Goal: Complete application form

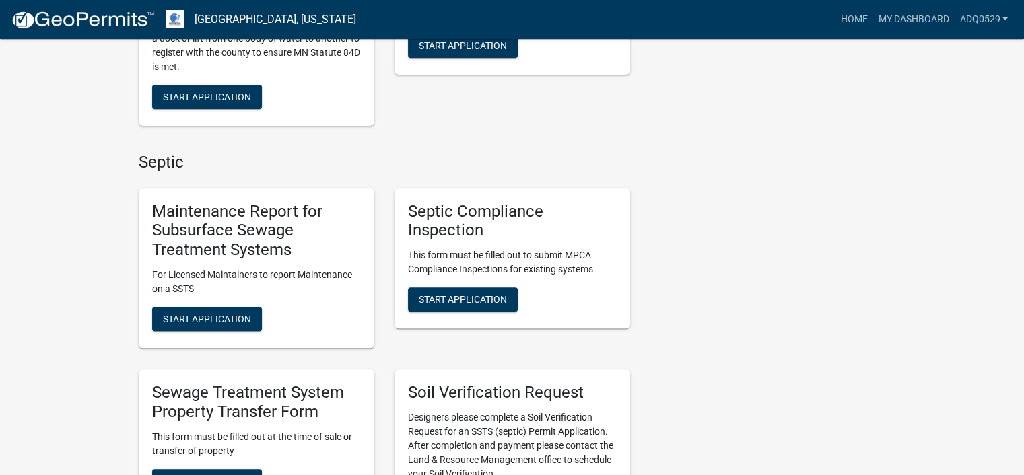
scroll to position [606, 0]
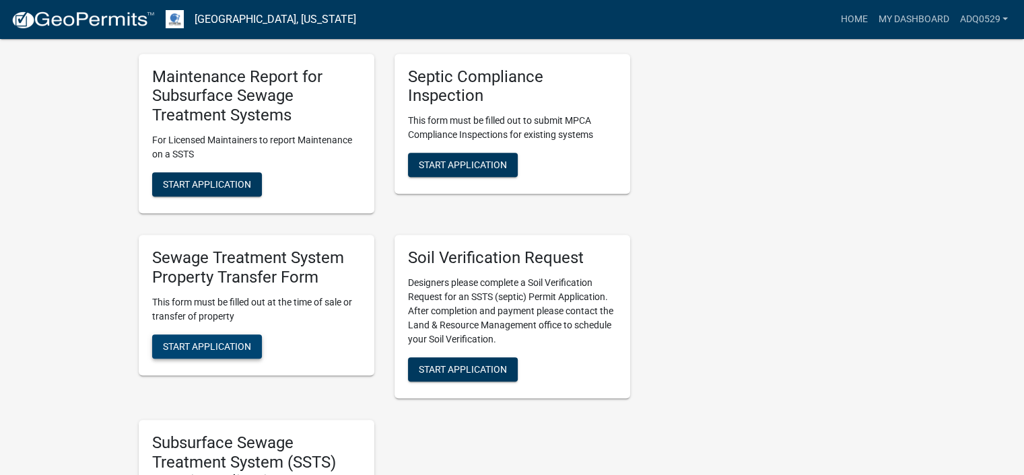
click at [228, 341] on span "Start Application" at bounding box center [207, 346] width 88 height 11
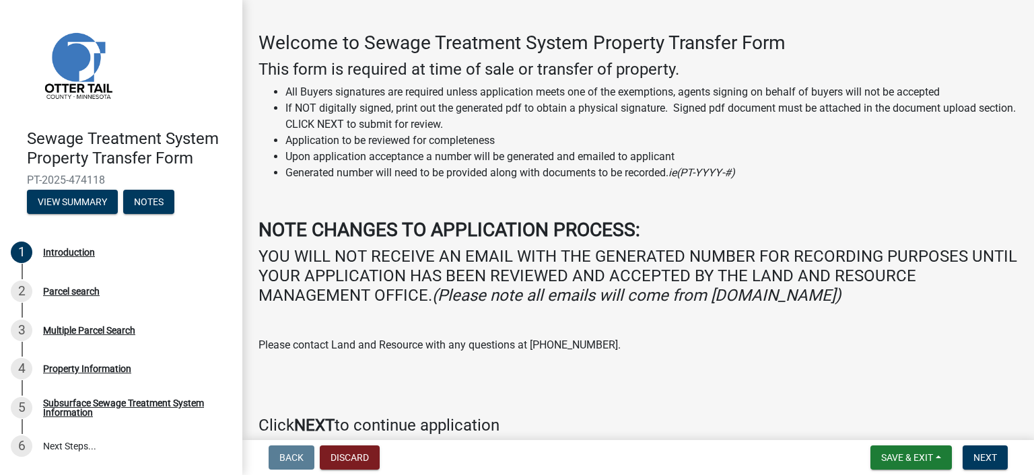
scroll to position [67, 0]
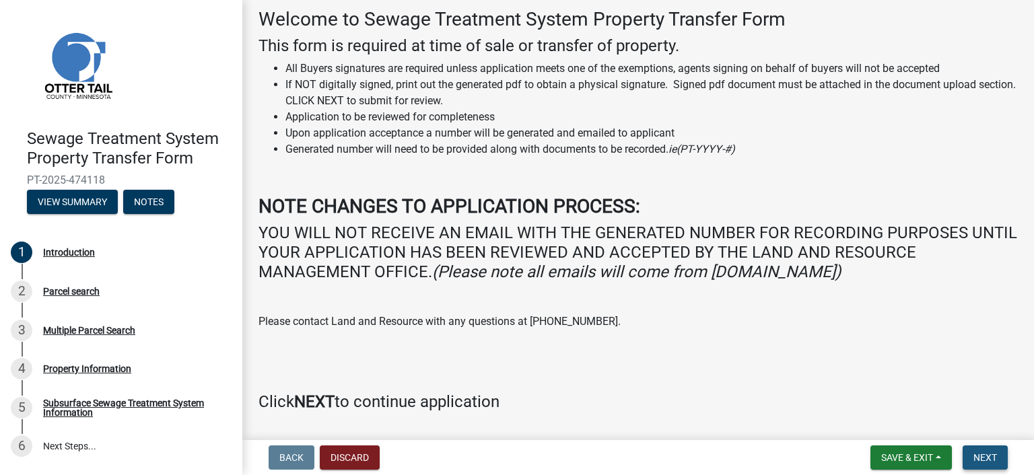
click at [970, 461] on button "Next" at bounding box center [984, 457] width 45 height 24
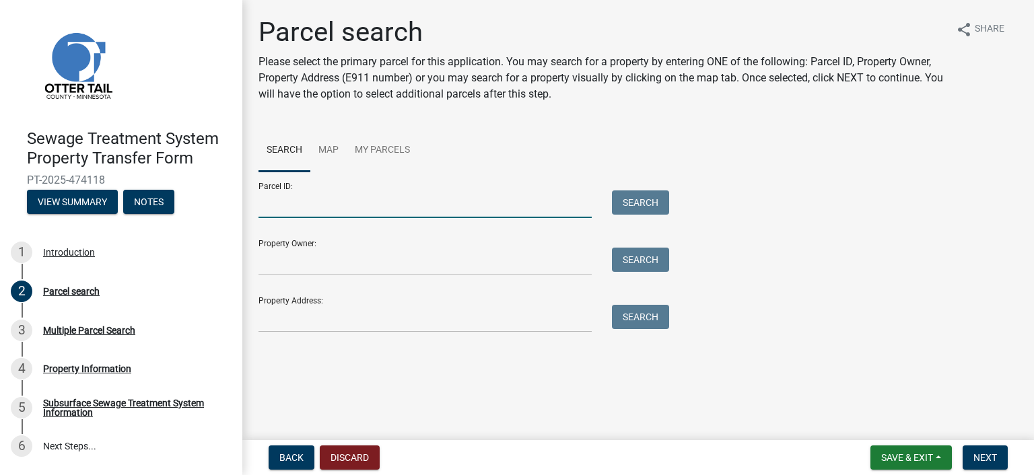
click at [289, 209] on input "Parcel ID:" at bounding box center [424, 204] width 333 height 28
paste input "72.000.99.0325.000"
type input "72.000.99.0325.000"
click at [655, 205] on button "Search" at bounding box center [640, 202] width 57 height 24
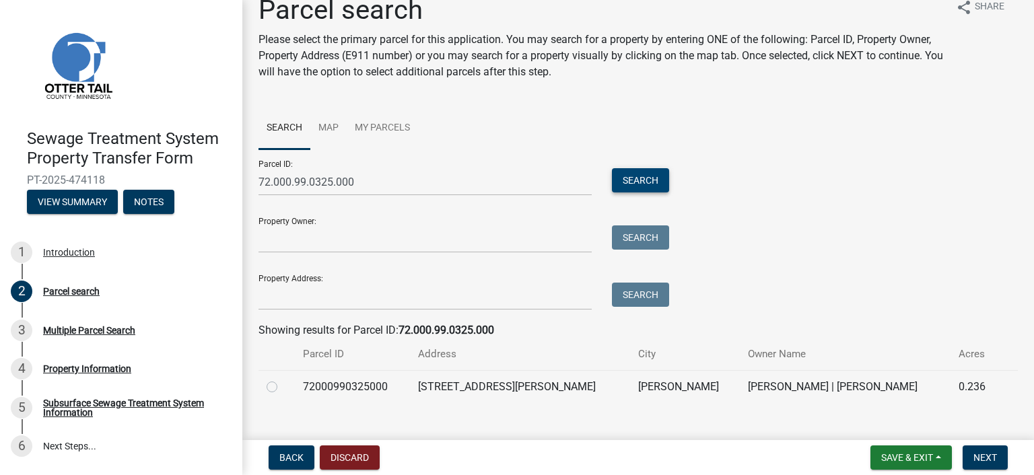
scroll to position [43, 0]
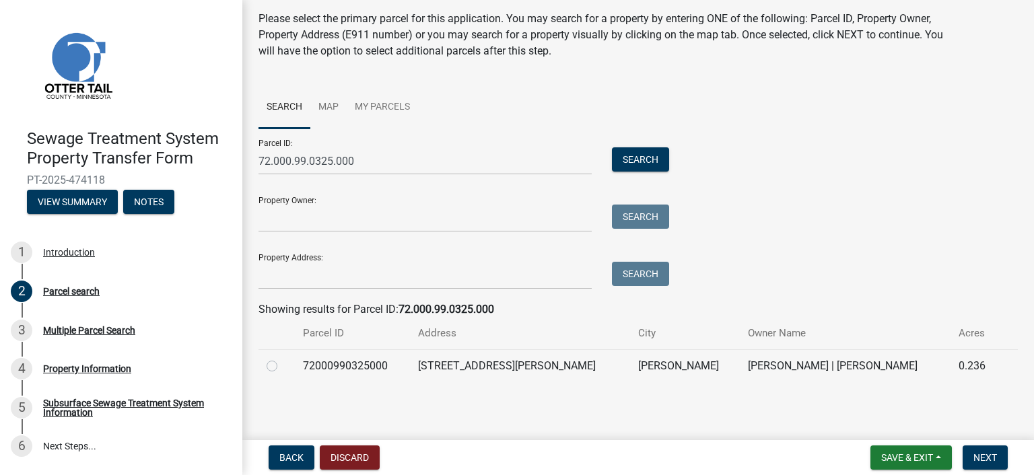
click at [283, 358] on label at bounding box center [283, 358] width 0 height 0
click at [283, 365] on input "radio" at bounding box center [287, 362] width 9 height 9
radio input "true"
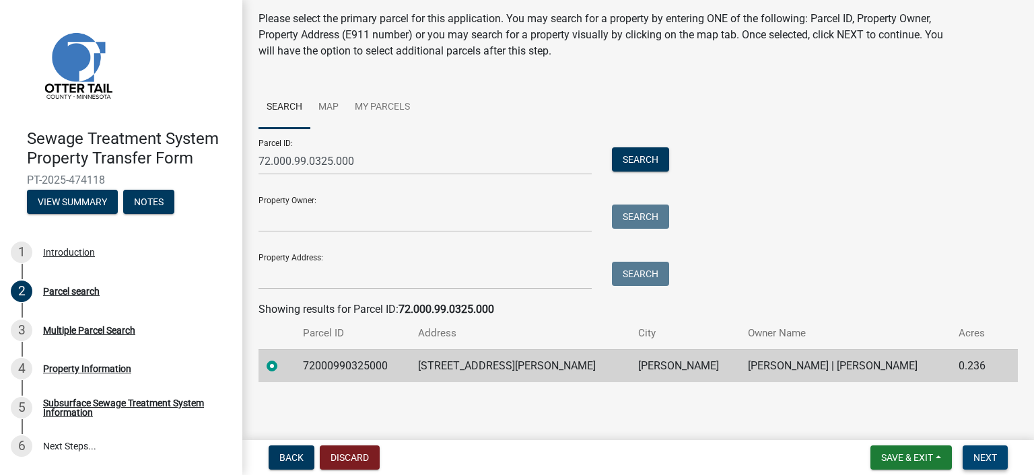
click at [976, 456] on span "Next" at bounding box center [985, 457] width 24 height 11
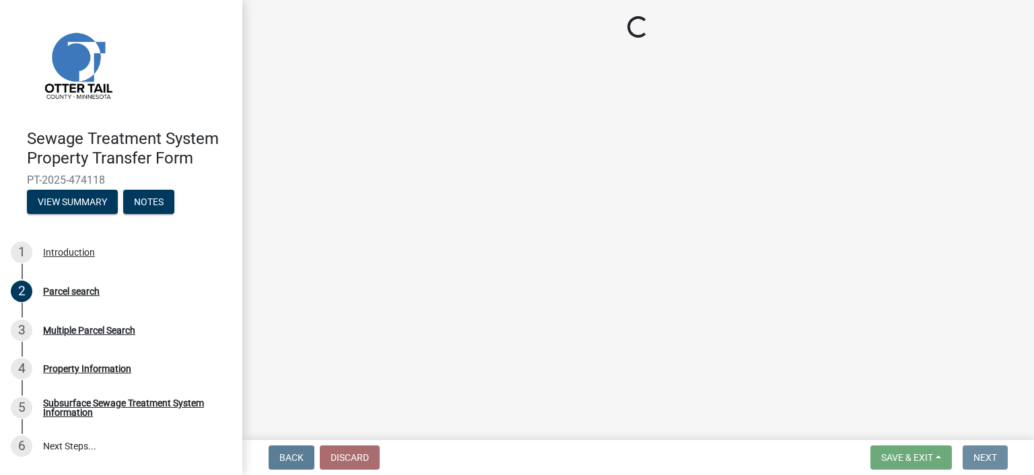
scroll to position [0, 0]
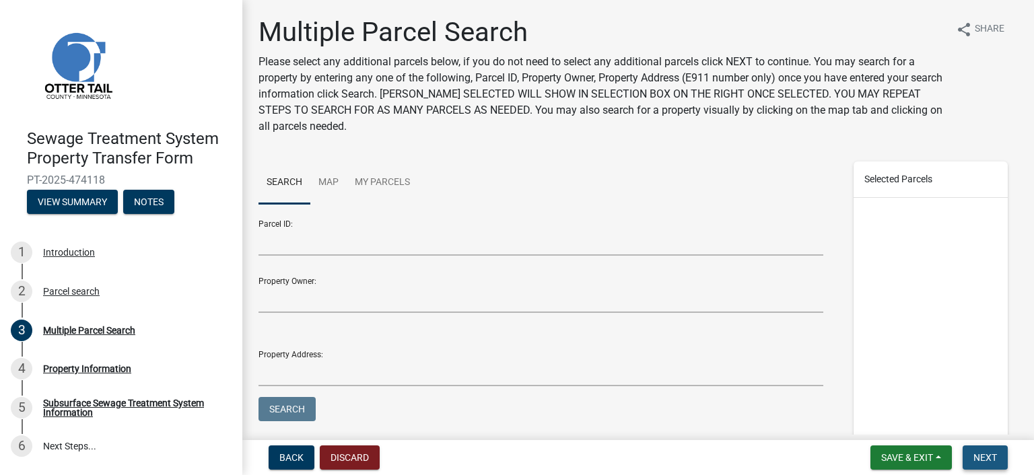
click at [992, 452] on span "Next" at bounding box center [985, 457] width 24 height 11
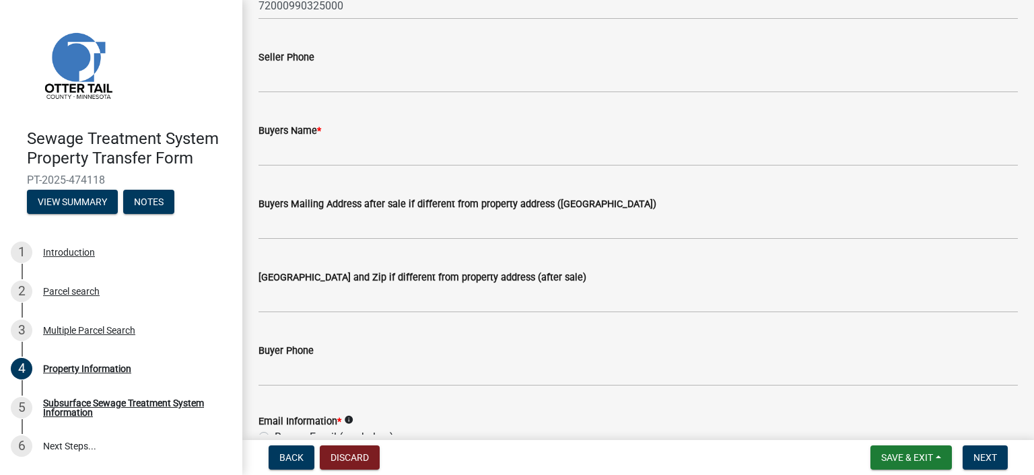
scroll to position [135, 0]
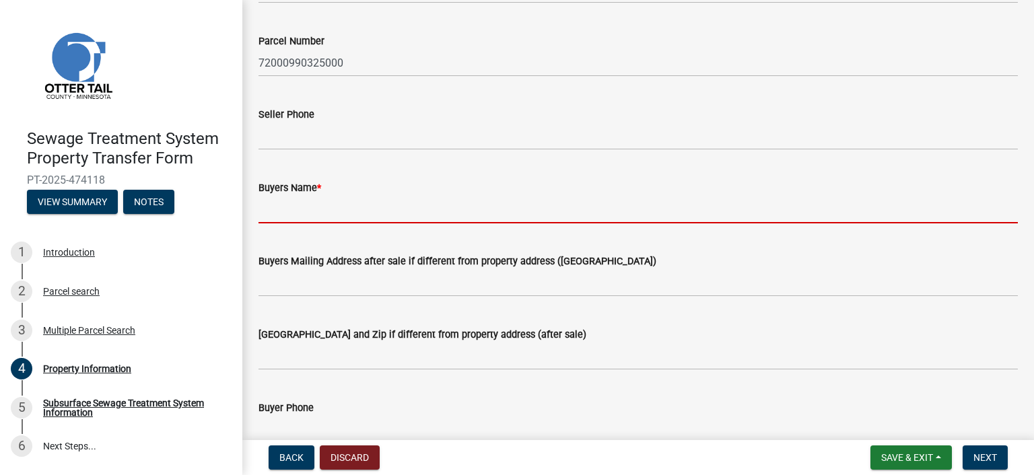
click at [399, 215] on input "Buyers Name *" at bounding box center [637, 210] width 759 height 28
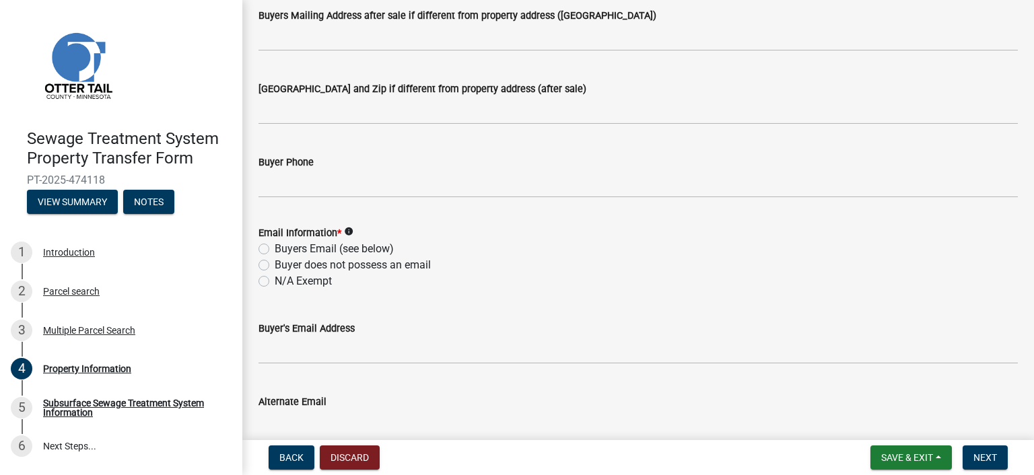
scroll to position [404, 0]
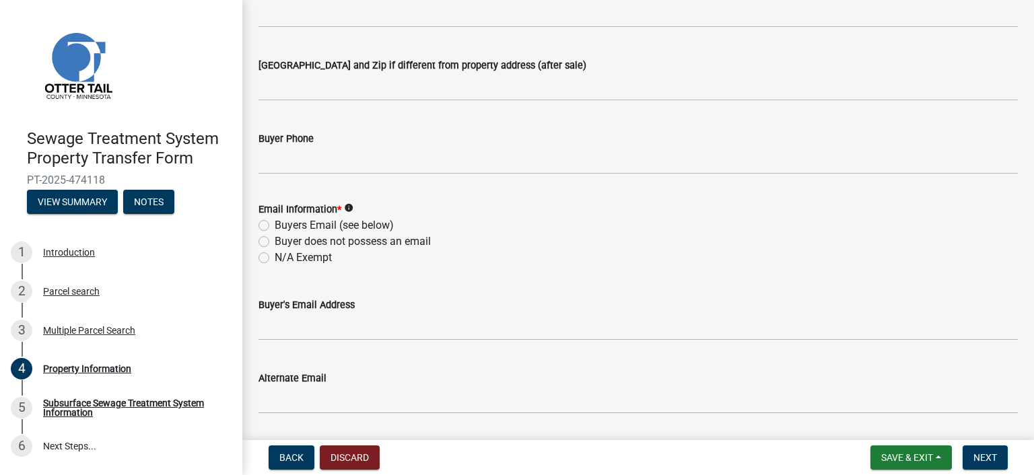
type input "ZACHARY ZINS"
click at [312, 257] on label "N/A Exempt" at bounding box center [303, 258] width 57 height 16
click at [283, 257] on input "N/A Exempt" at bounding box center [279, 254] width 9 height 9
radio input "true"
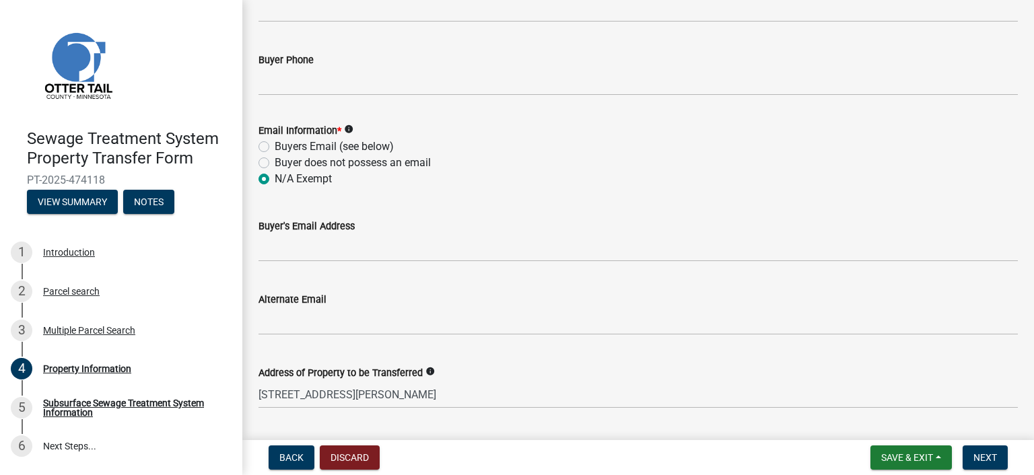
scroll to position [740, 0]
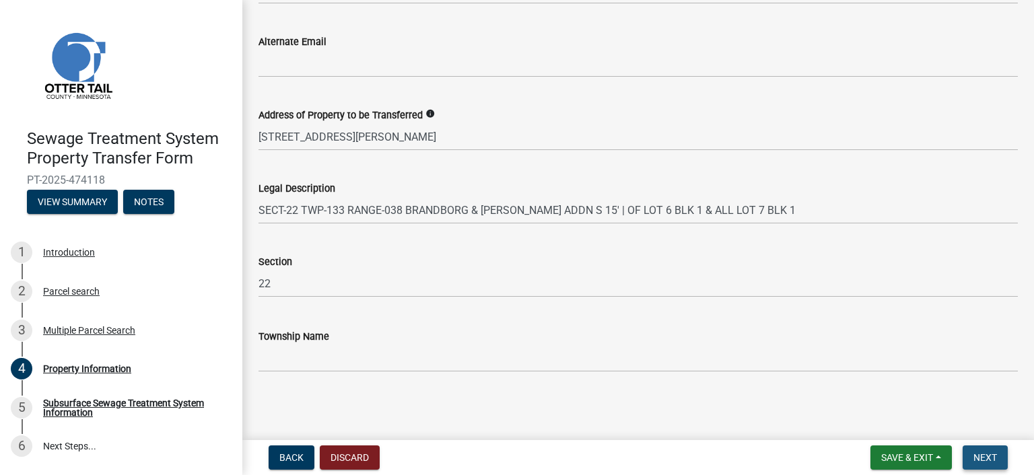
click at [982, 464] on button "Next" at bounding box center [984, 457] width 45 height 24
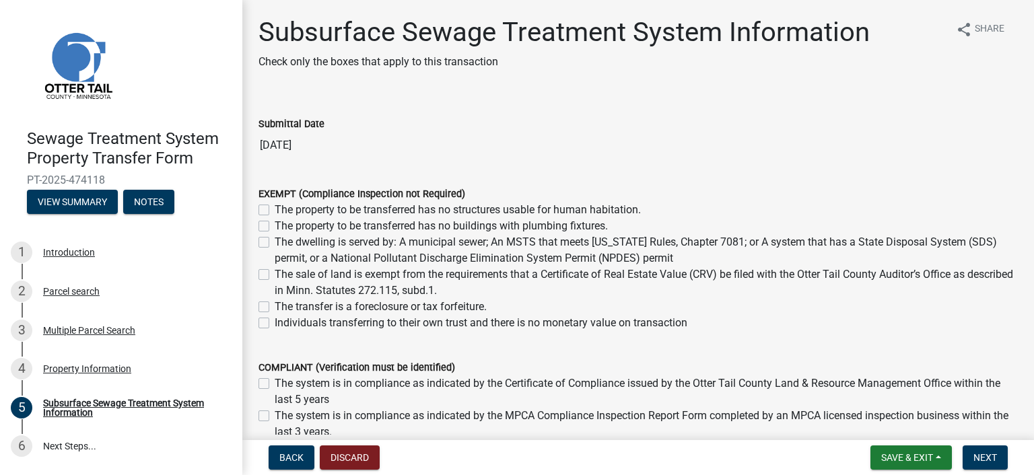
click at [275, 241] on label "The dwelling is served by: A municipal sewer; An MSTS that meets Minnesota Rule…" at bounding box center [646, 250] width 743 height 32
click at [275, 241] on input "The dwelling is served by: A municipal sewer; An MSTS that meets Minnesota Rule…" at bounding box center [279, 238] width 9 height 9
checkbox input "true"
checkbox input "false"
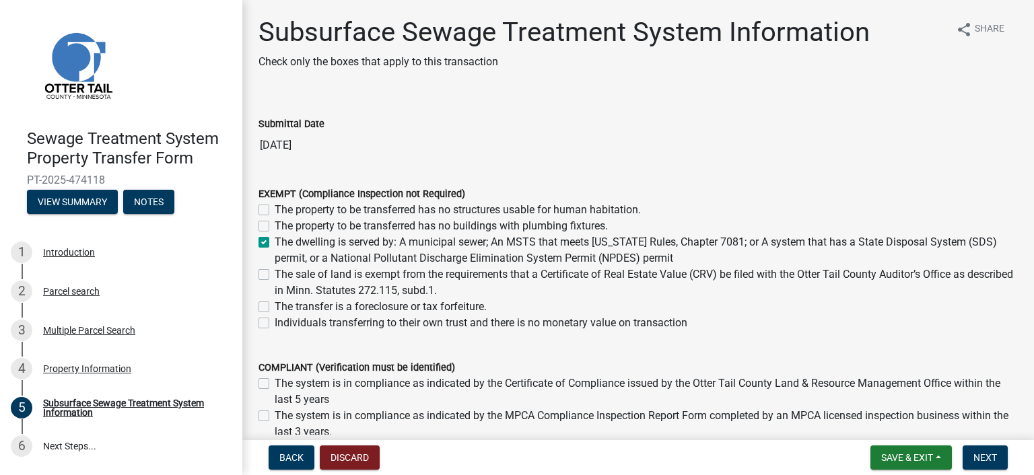
checkbox input "true"
checkbox input "false"
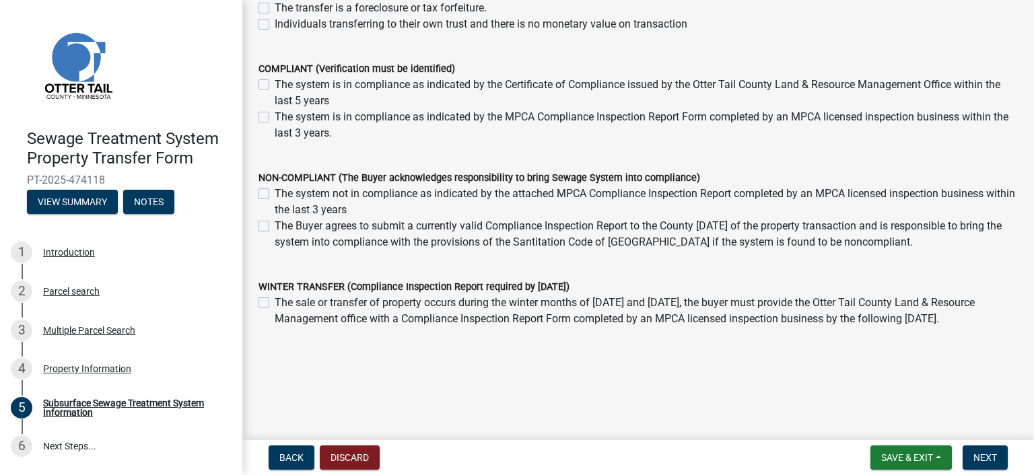
scroll to position [299, 0]
click at [980, 449] on button "Next" at bounding box center [984, 457] width 45 height 24
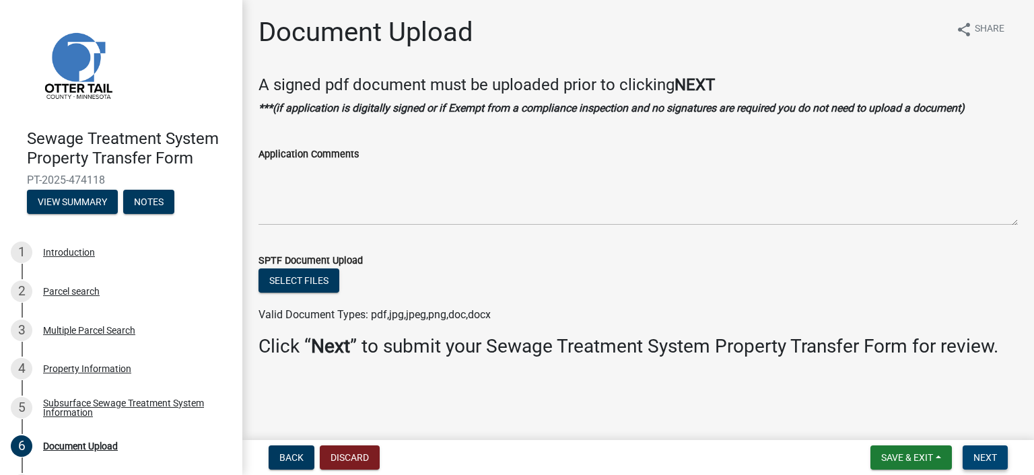
click at [972, 452] on button "Next" at bounding box center [984, 457] width 45 height 24
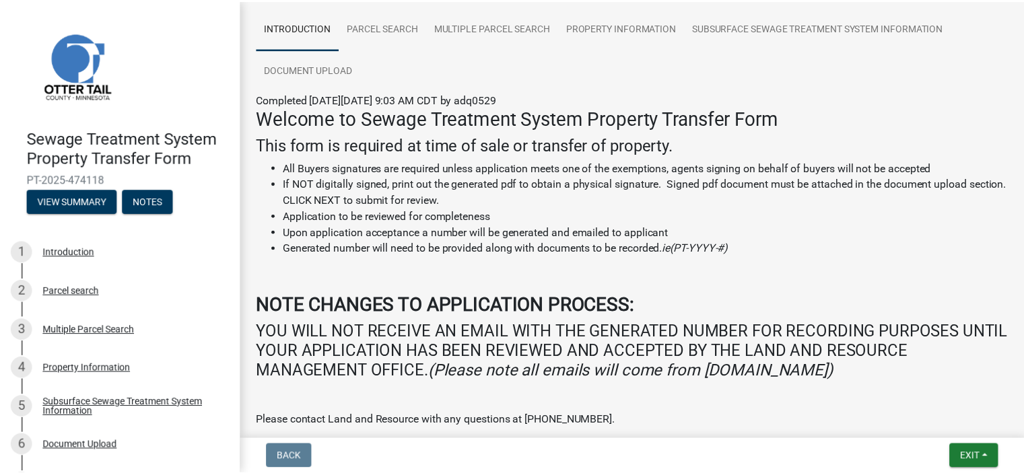
scroll to position [252, 0]
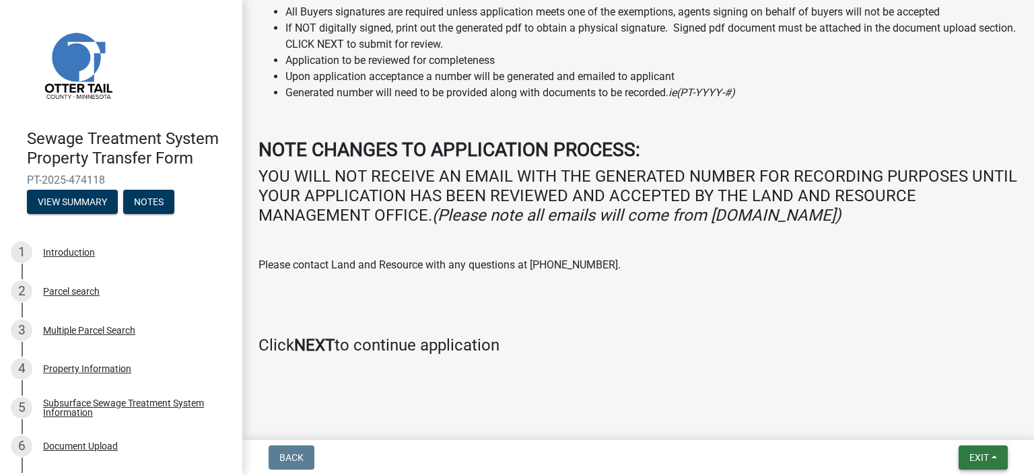
click at [974, 454] on span "Exit" at bounding box center [979, 457] width 20 height 11
click at [956, 423] on button "Save & Exit" at bounding box center [954, 422] width 108 height 32
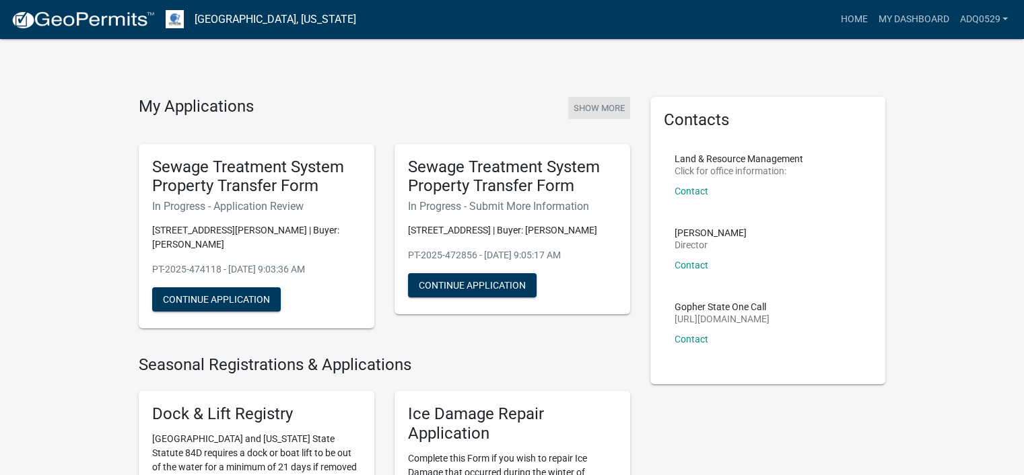
click at [615, 105] on button "Show More" at bounding box center [599, 108] width 62 height 22
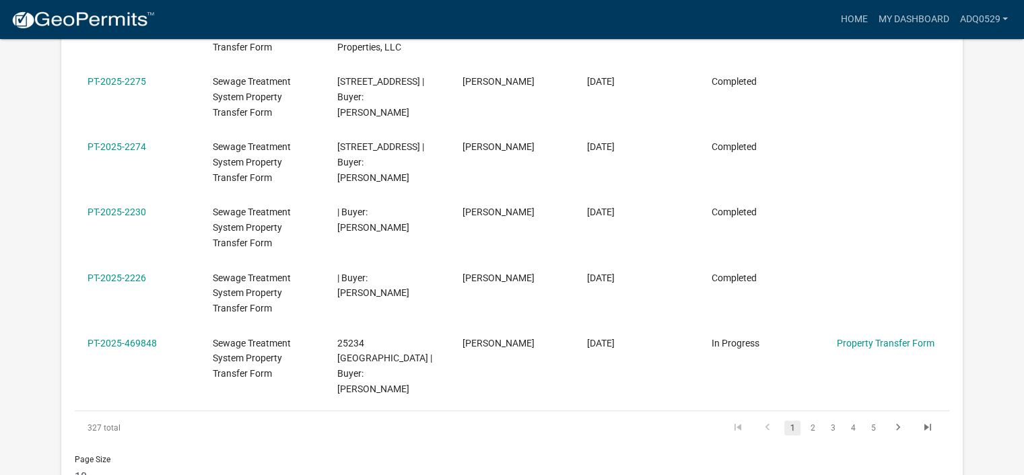
scroll to position [649, 0]
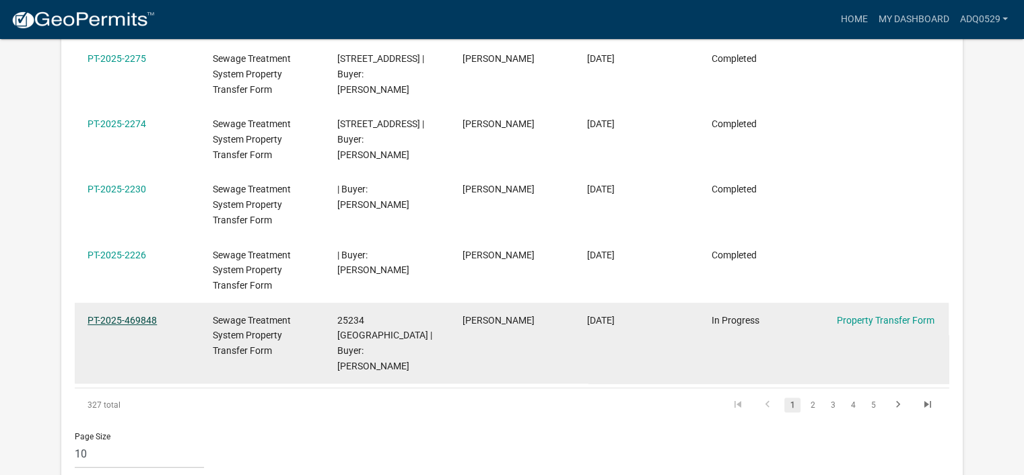
click at [131, 315] on link "PT-2025-469848" at bounding box center [121, 320] width 69 height 11
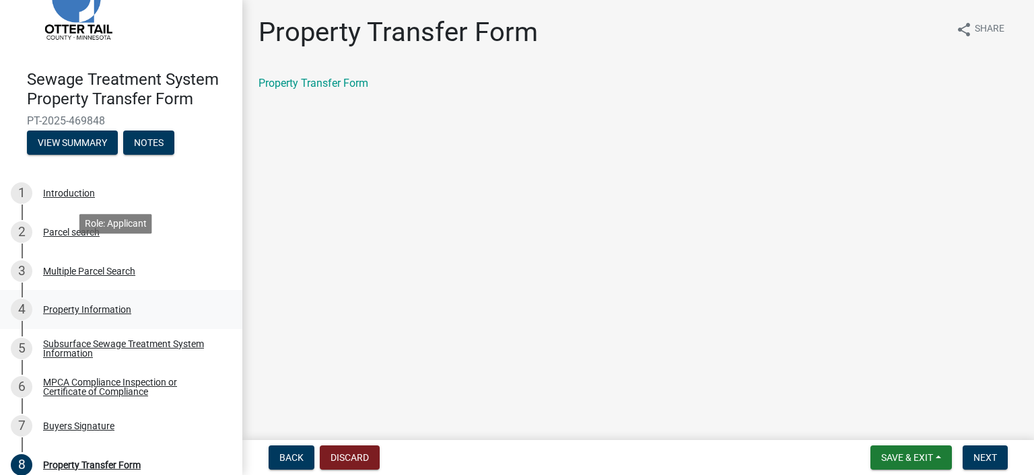
scroll to position [151, 0]
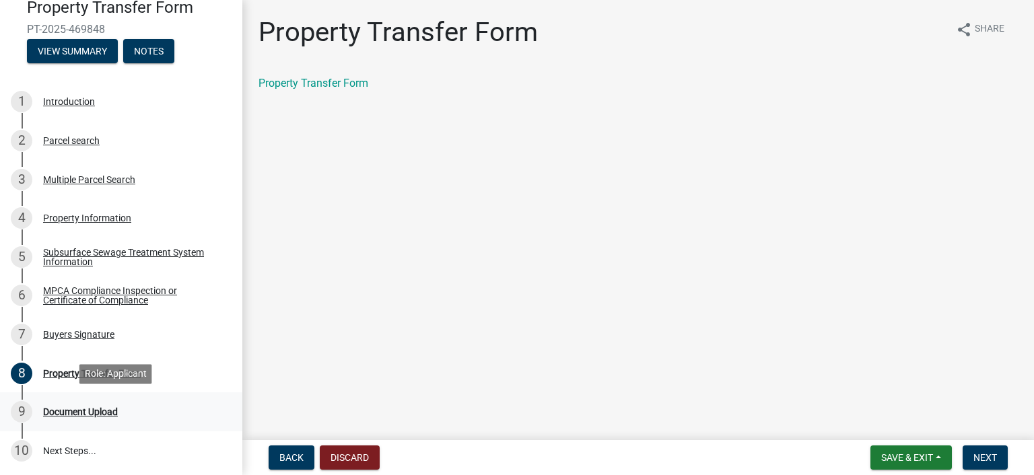
click at [114, 414] on div "Document Upload" at bounding box center [80, 411] width 75 height 9
click at [974, 454] on span "Next" at bounding box center [985, 457] width 24 height 11
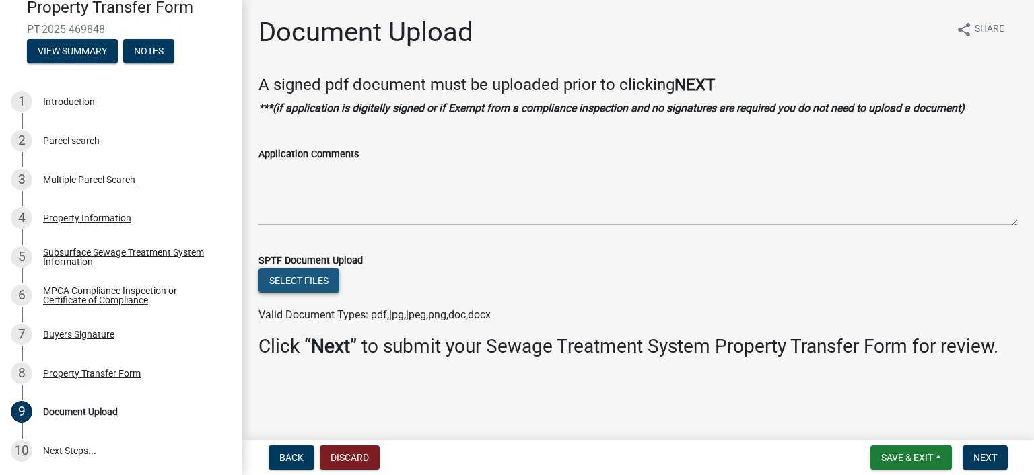
click at [332, 279] on button "Select files" at bounding box center [298, 281] width 81 height 24
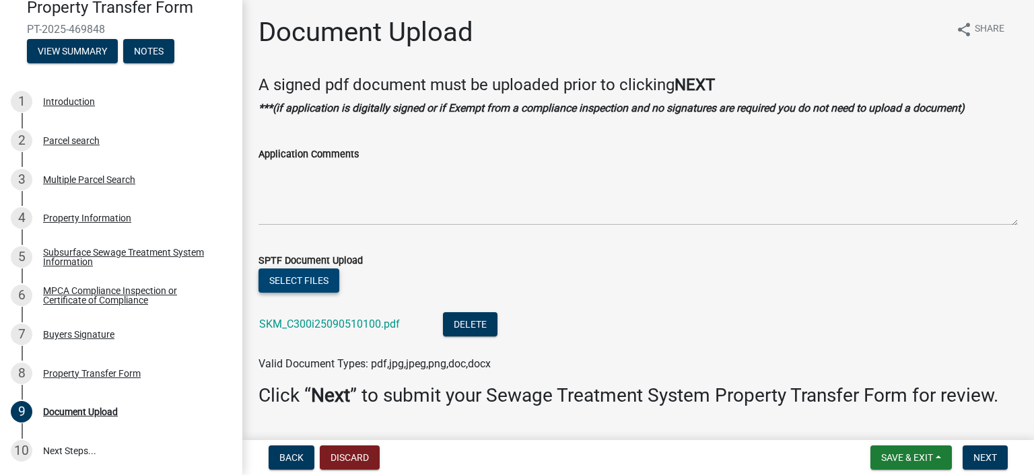
click at [315, 278] on button "Select files" at bounding box center [298, 281] width 81 height 24
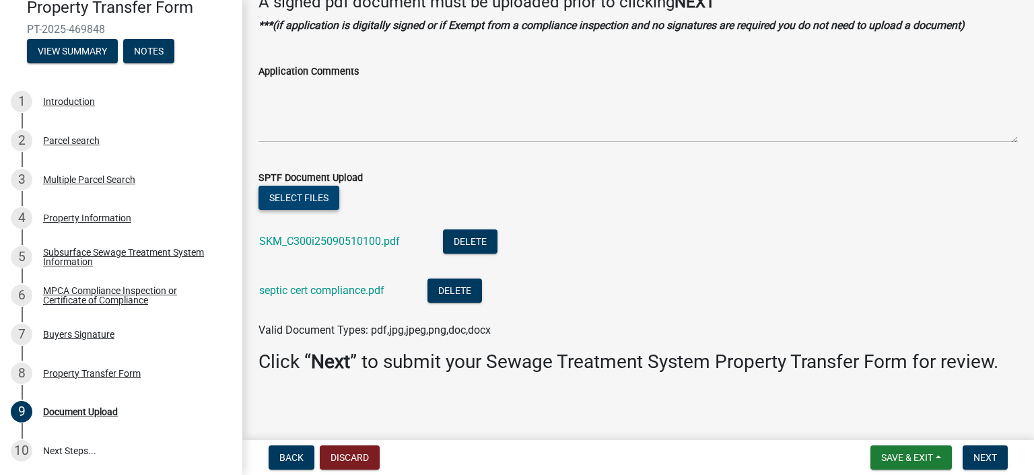
scroll to position [84, 0]
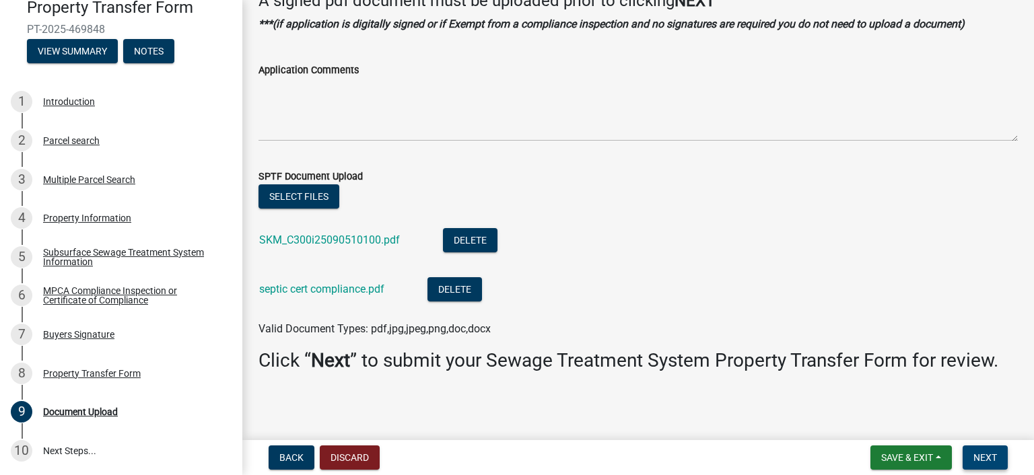
click at [995, 460] on span "Next" at bounding box center [985, 457] width 24 height 11
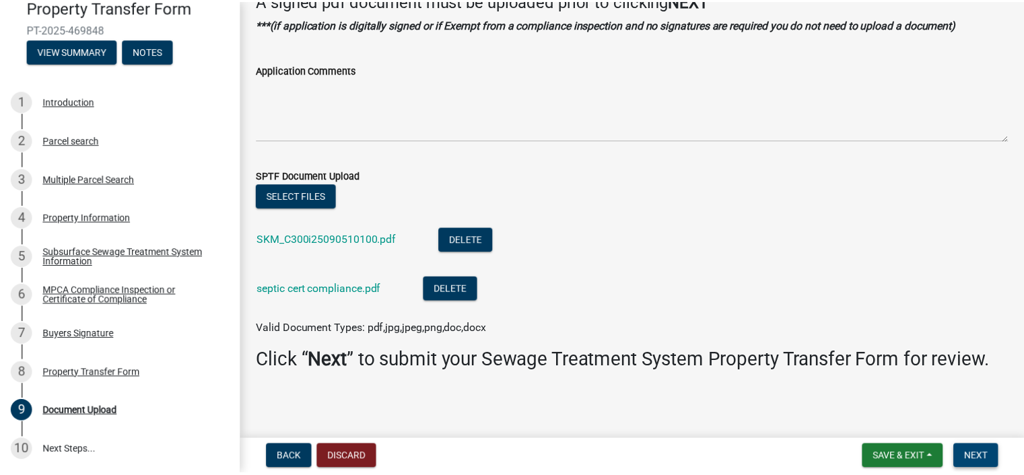
scroll to position [0, 0]
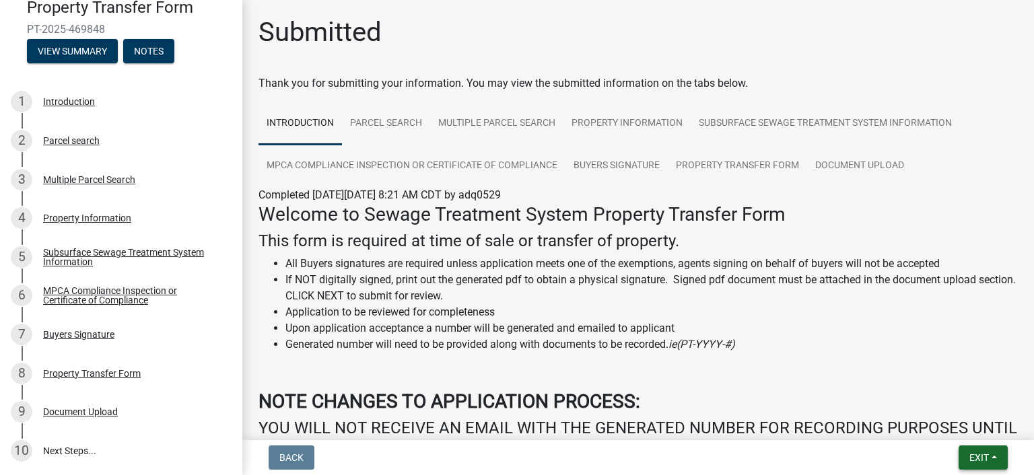
click at [980, 452] on span "Exit" at bounding box center [979, 457] width 20 height 11
click at [947, 419] on button "Save & Exit" at bounding box center [954, 422] width 108 height 32
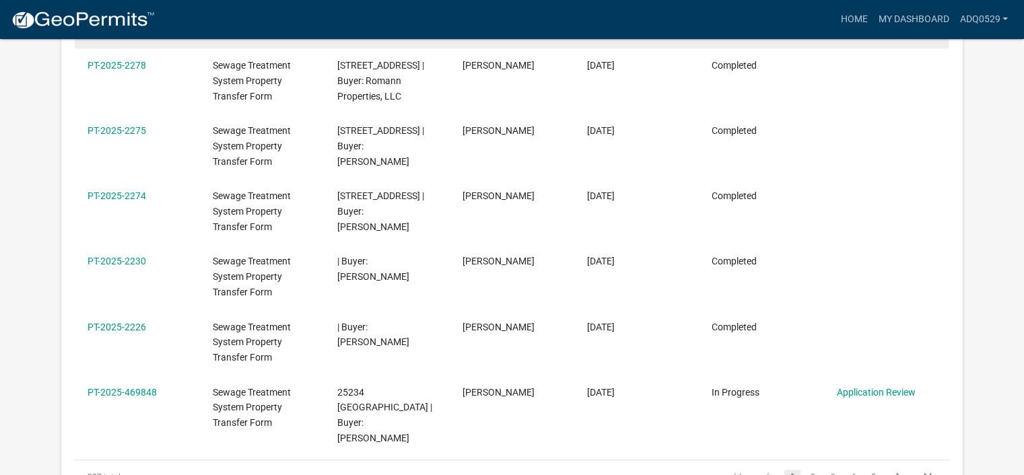
scroll to position [582, 0]
